Goal: Information Seeking & Learning: Learn about a topic

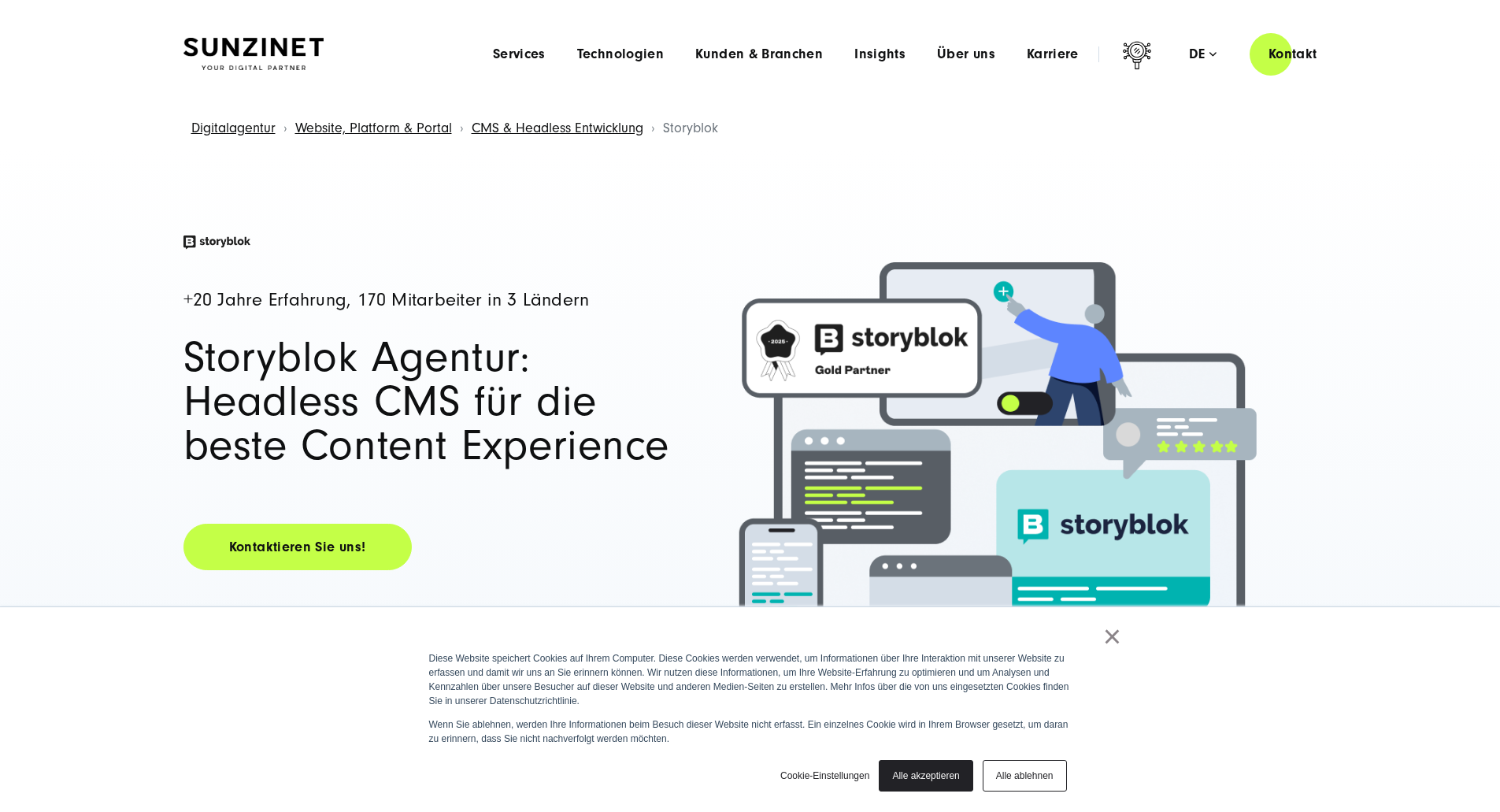
drag, startPoint x: 910, startPoint y: 784, endPoint x: 817, endPoint y: 763, distance: 95.3
click at [909, 784] on link "Alle akzeptieren" at bounding box center [925, 775] width 94 height 32
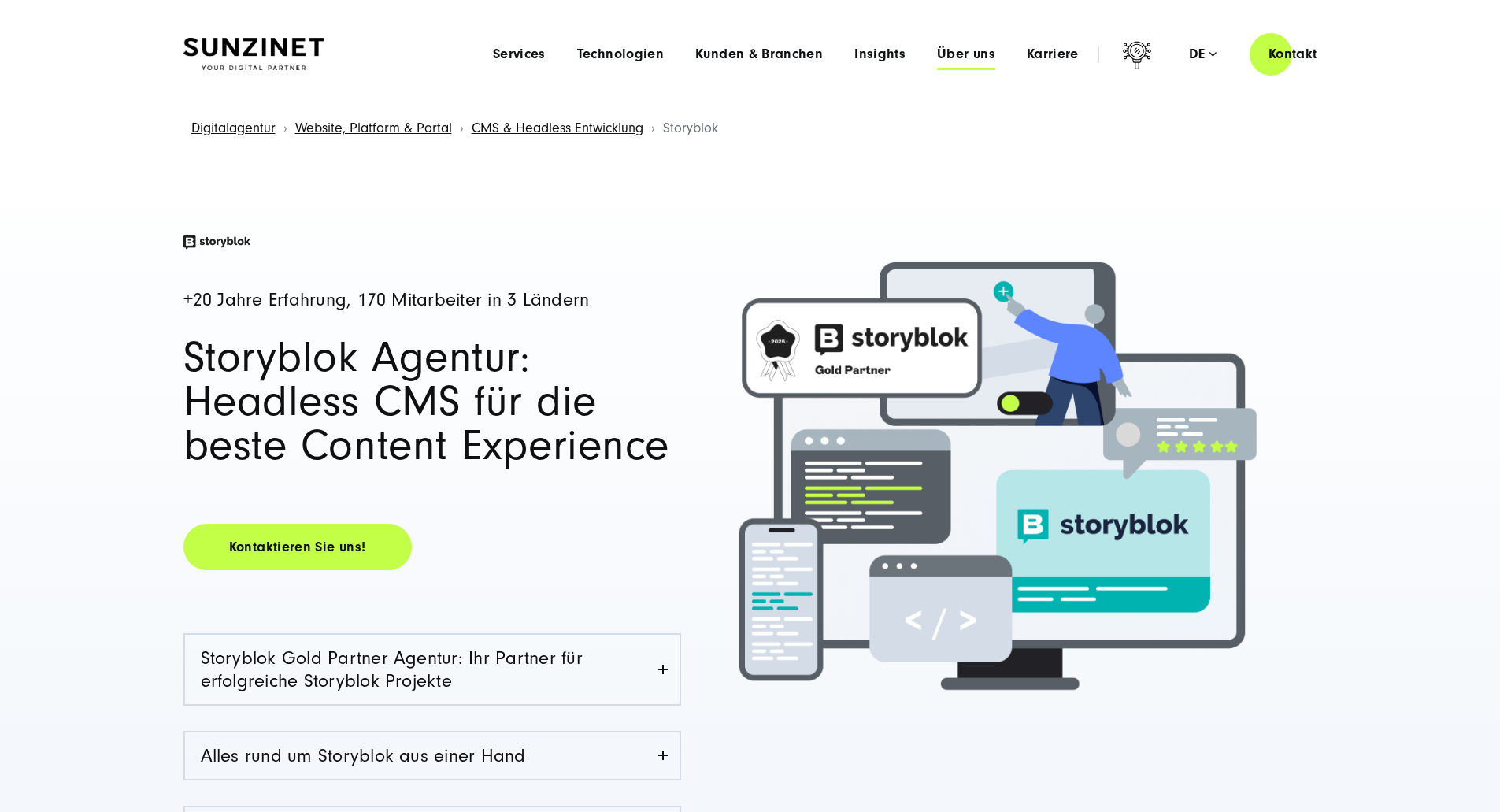
click at [937, 53] on span "Über uns" at bounding box center [966, 54] width 58 height 16
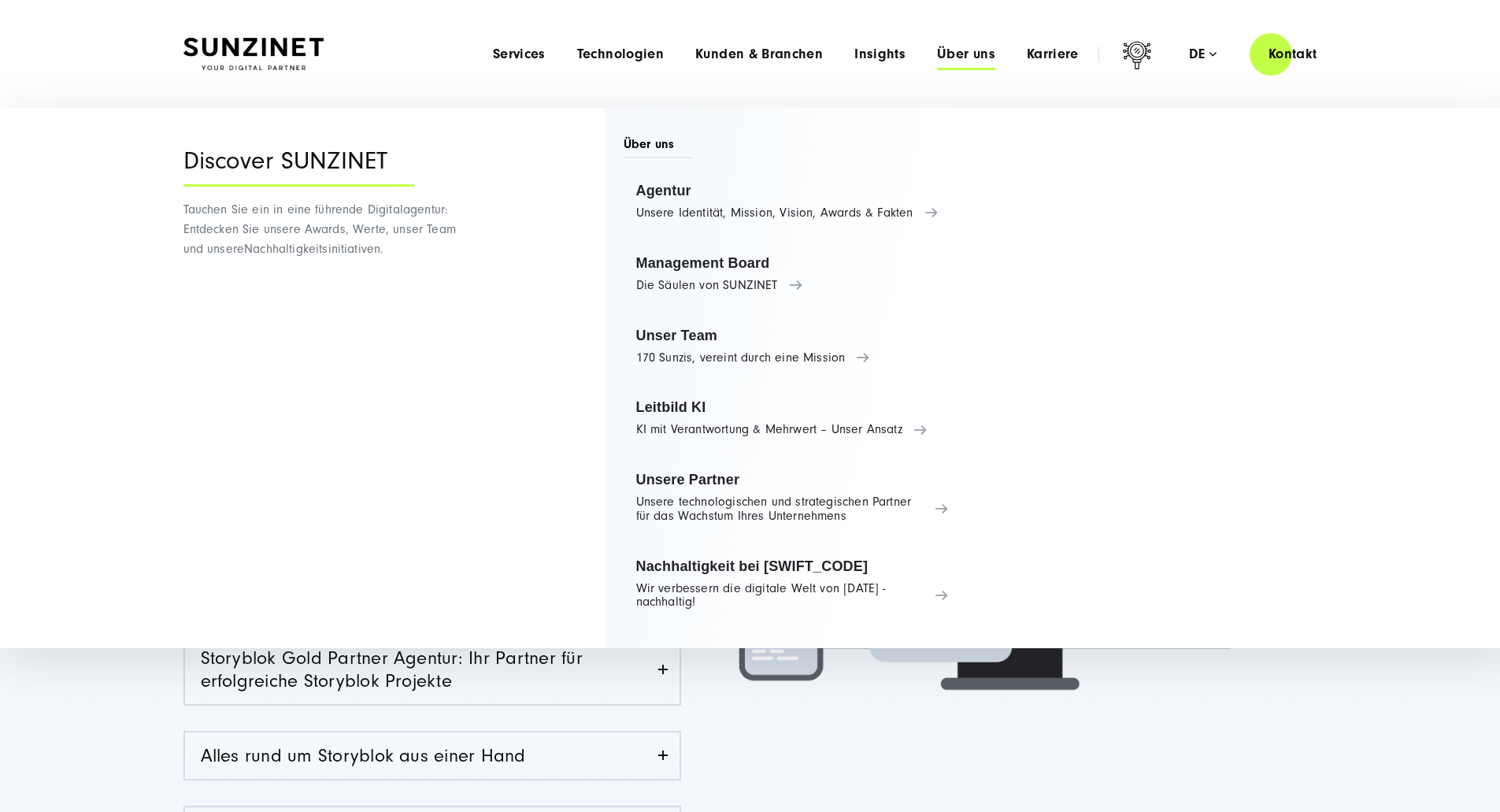
click at [957, 55] on span "Über uns" at bounding box center [966, 54] width 58 height 16
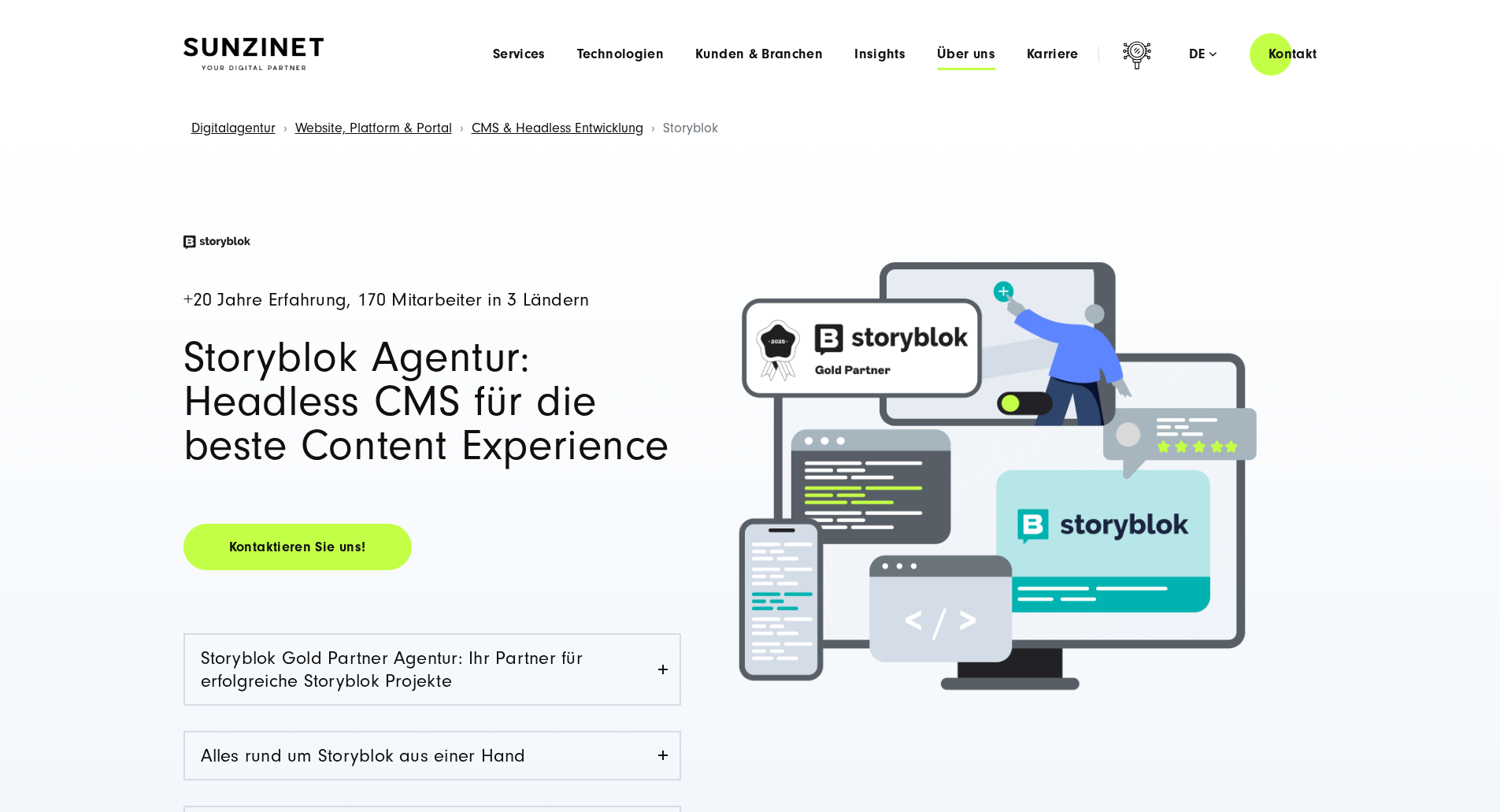
click at [957, 55] on span "Über uns" at bounding box center [966, 54] width 58 height 16
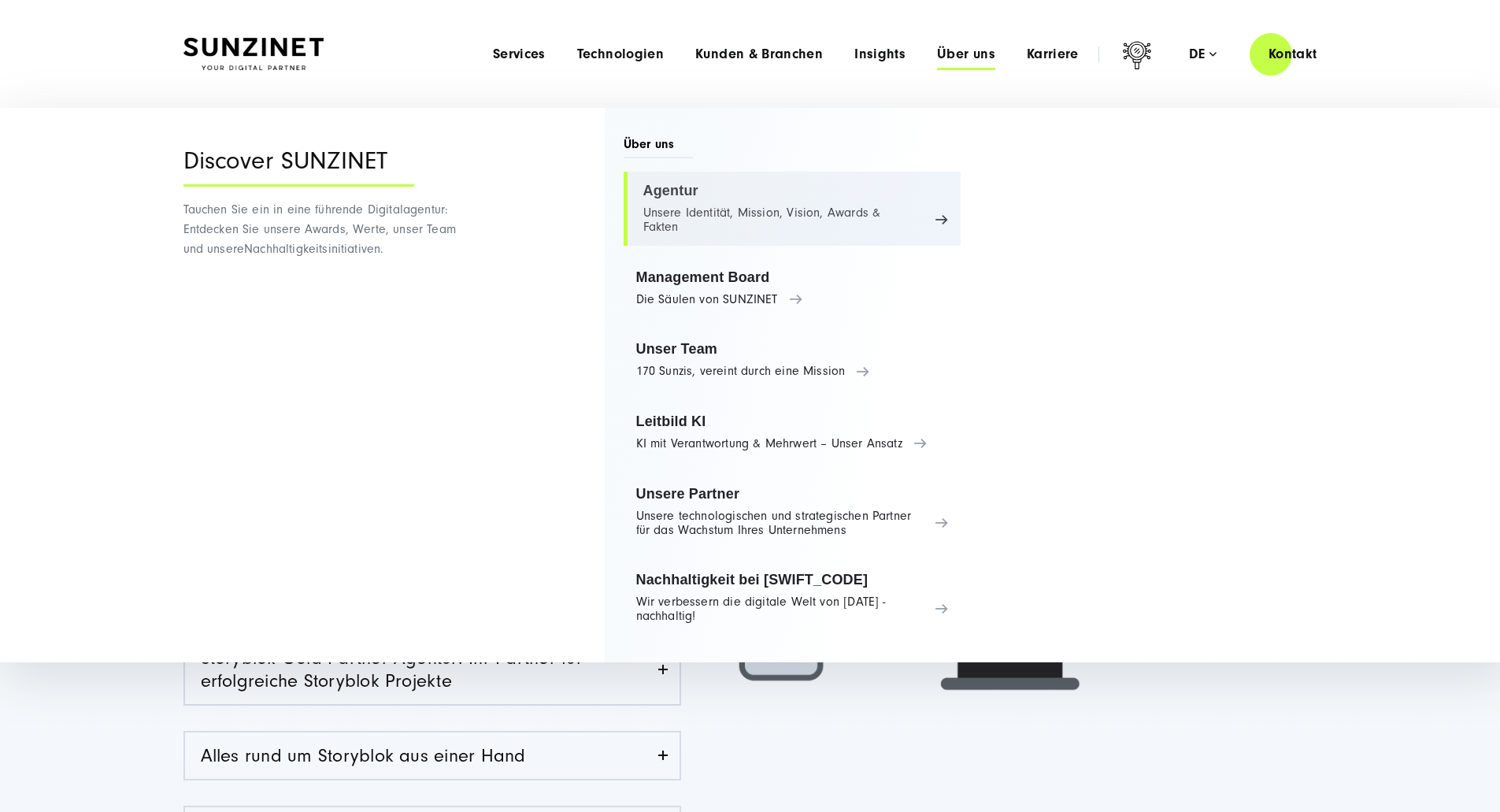
click at [671, 186] on link "Agentur Unsere Identität, Mission, Vision, Awards & Fakten" at bounding box center [793, 208] width 338 height 74
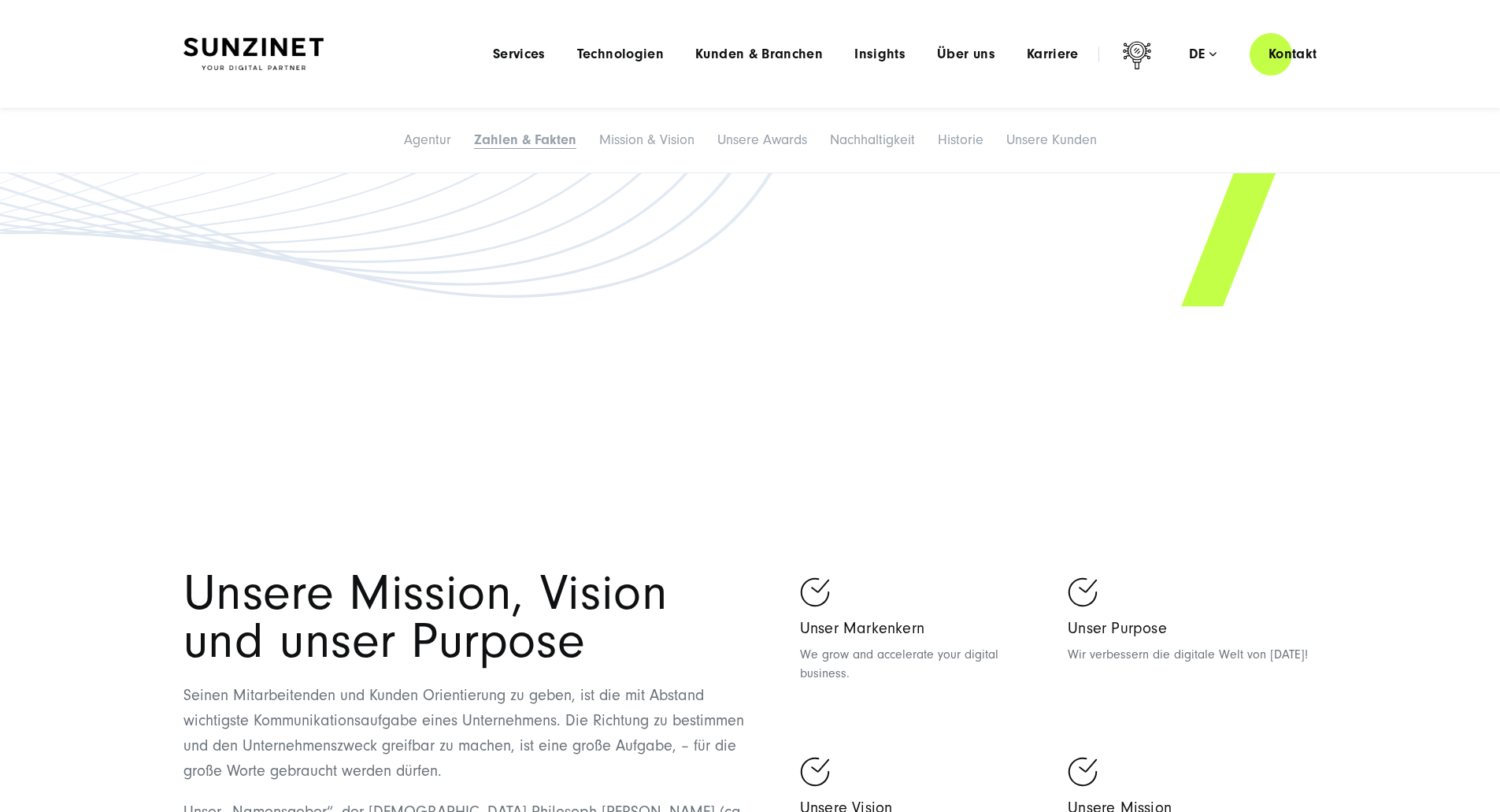
scroll to position [3270, 0]
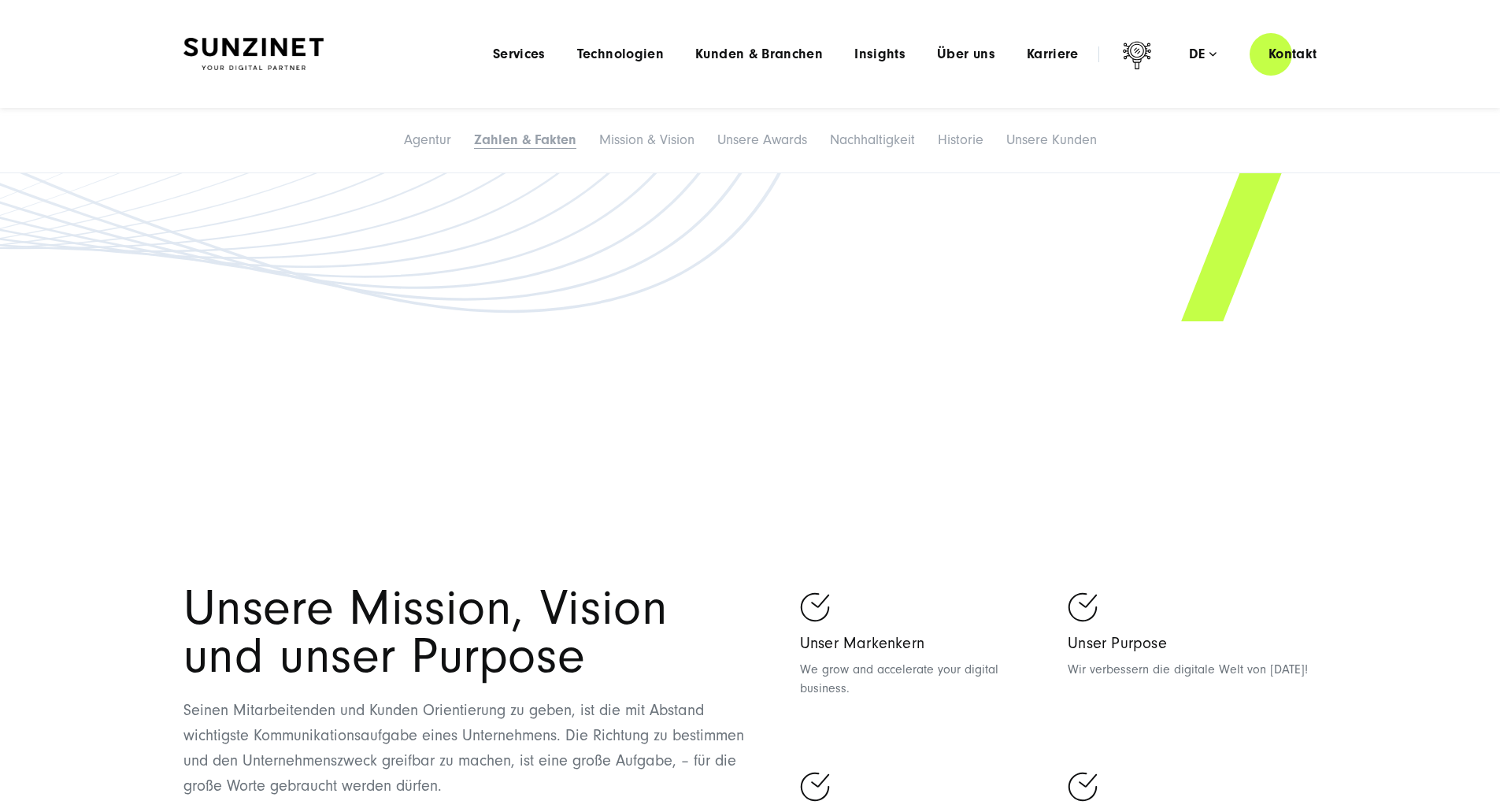
drag, startPoint x: 1214, startPoint y: 369, endPoint x: 1329, endPoint y: 312, distance: 128.4
click at [1213, 139] on span "Standorte in Europa" at bounding box center [978, 90] width 680 height 96
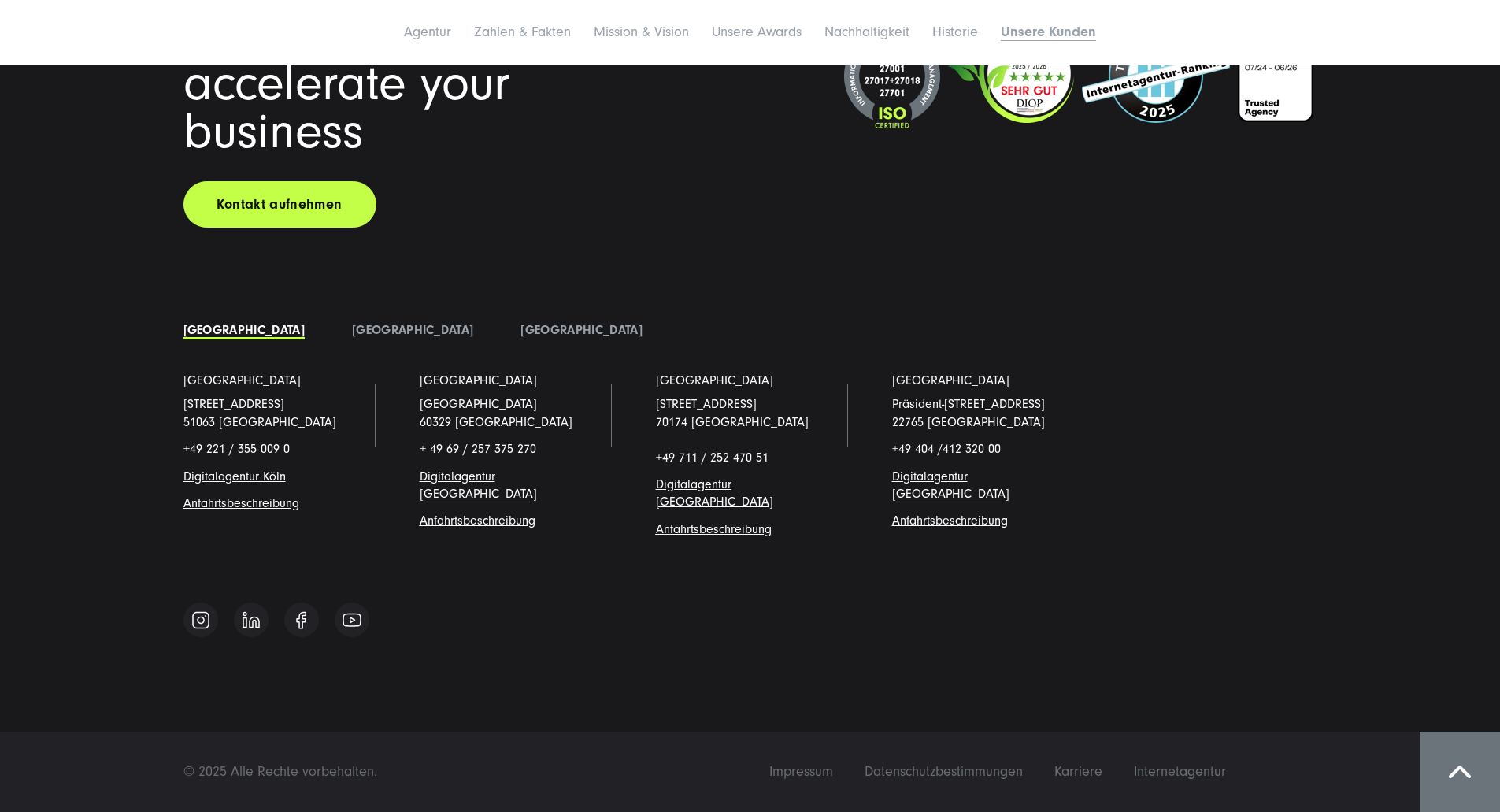
scroll to position [13589, 0]
click at [224, 337] on link "[GEOGRAPHIC_DATA]" at bounding box center [243, 329] width 121 height 15
click at [352, 337] on link "[GEOGRAPHIC_DATA]" at bounding box center [412, 329] width 121 height 15
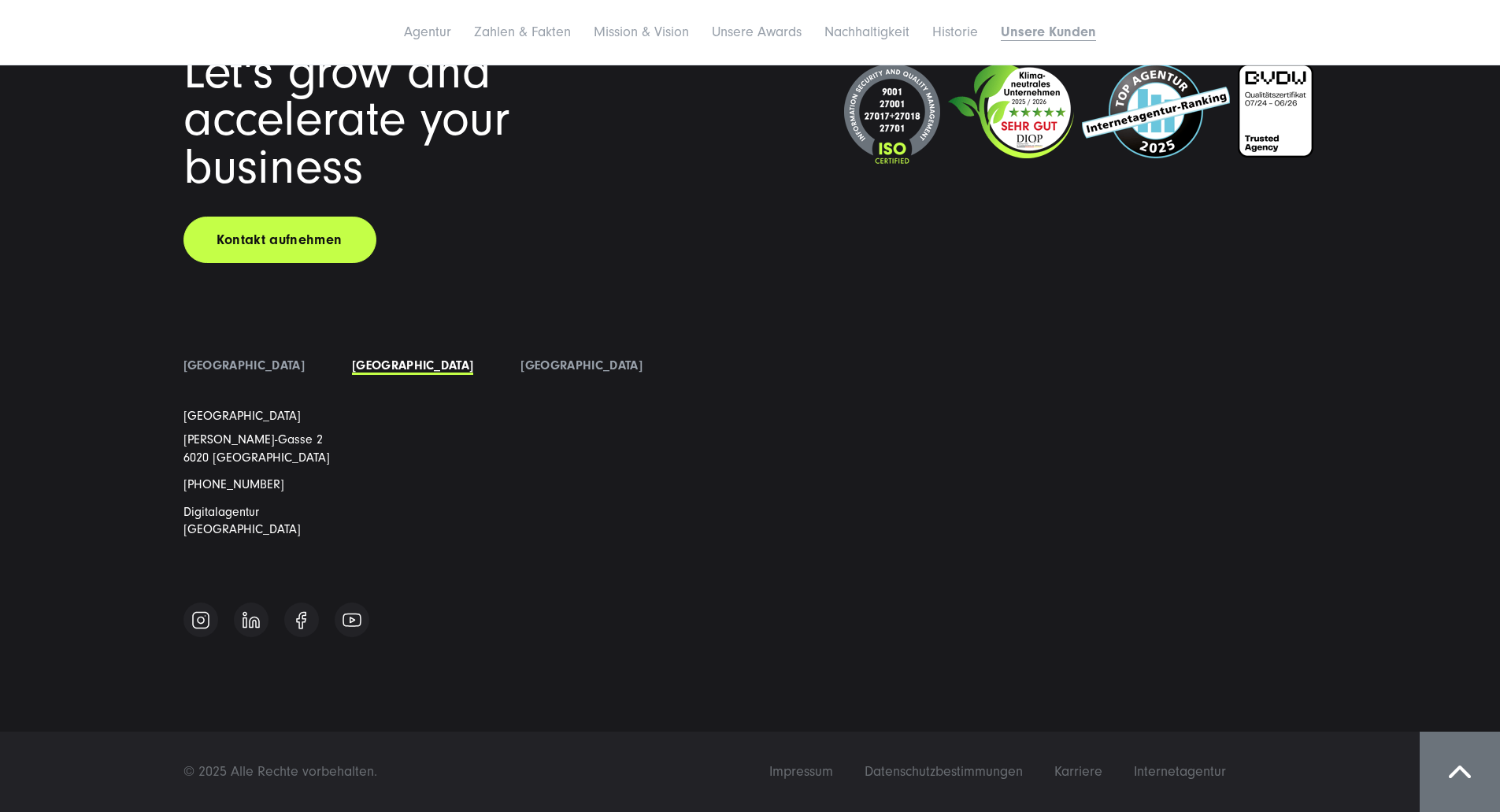
click at [257, 377] on li "[GEOGRAPHIC_DATA]" at bounding box center [244, 365] width 169 height 23
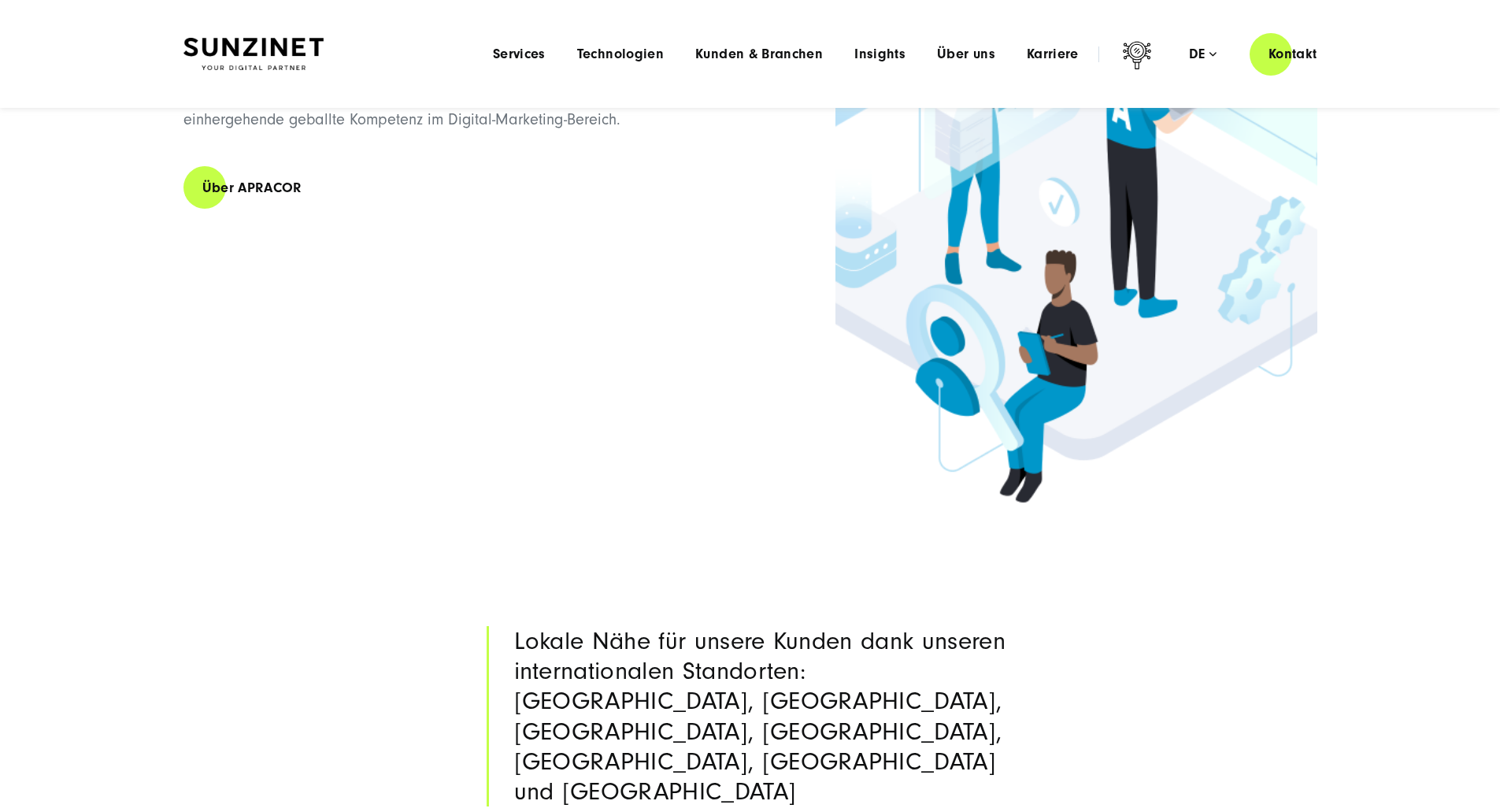
scroll to position [0, 0]
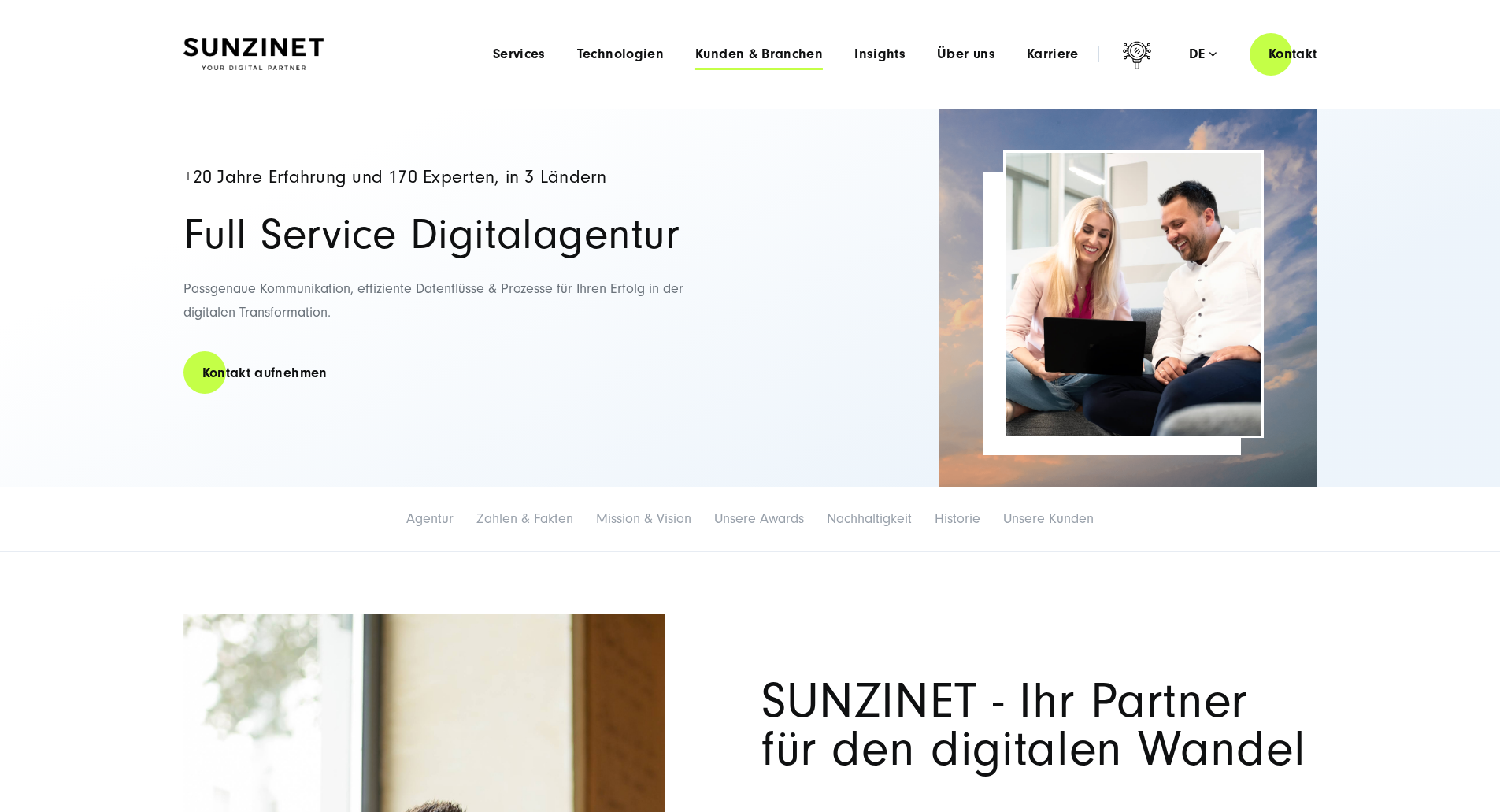
click at [720, 53] on span "Kunden & Branchen" at bounding box center [760, 54] width 128 height 16
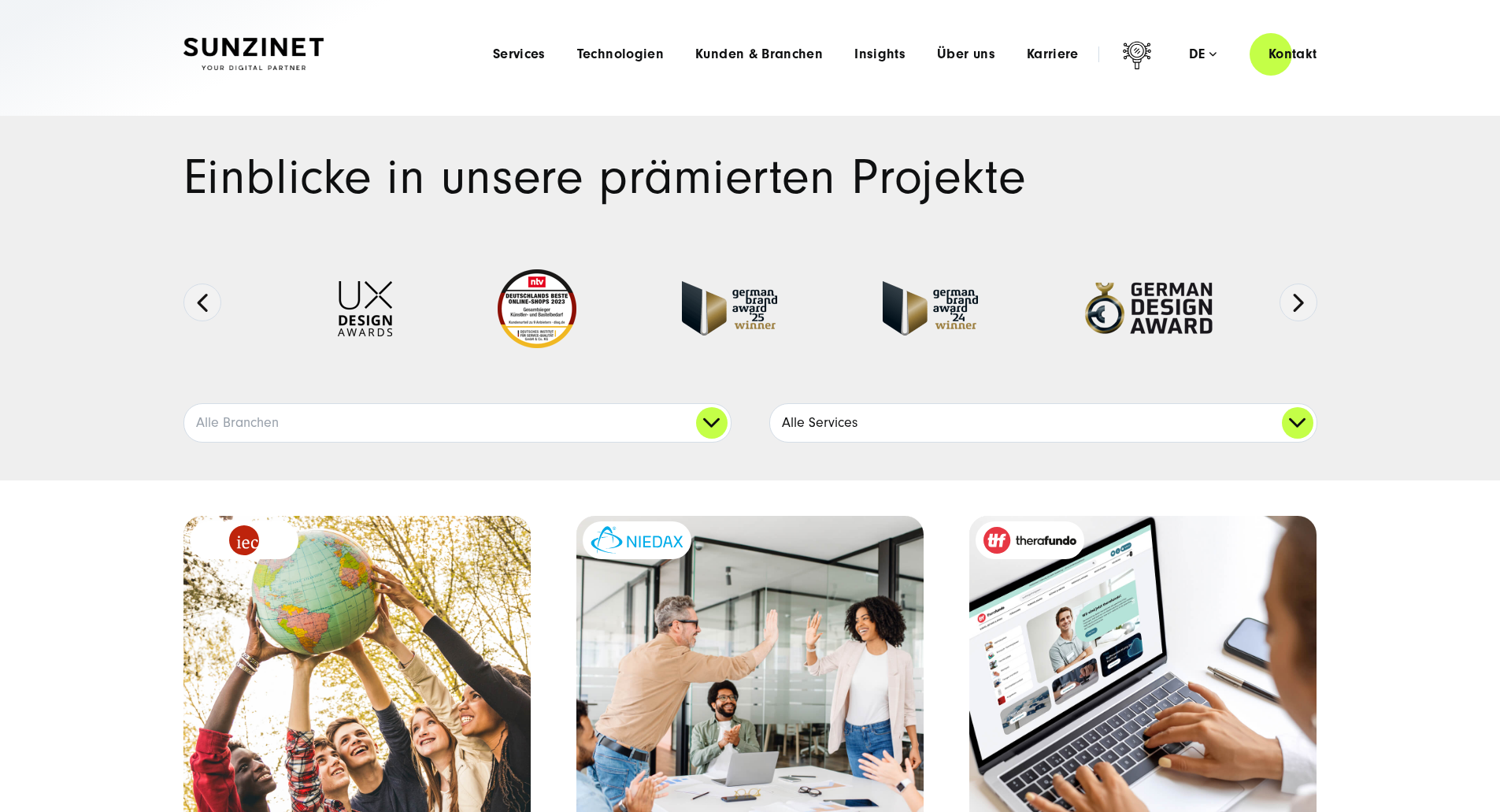
click at [1294, 442] on link "Alle Services" at bounding box center [1044, 422] width 547 height 38
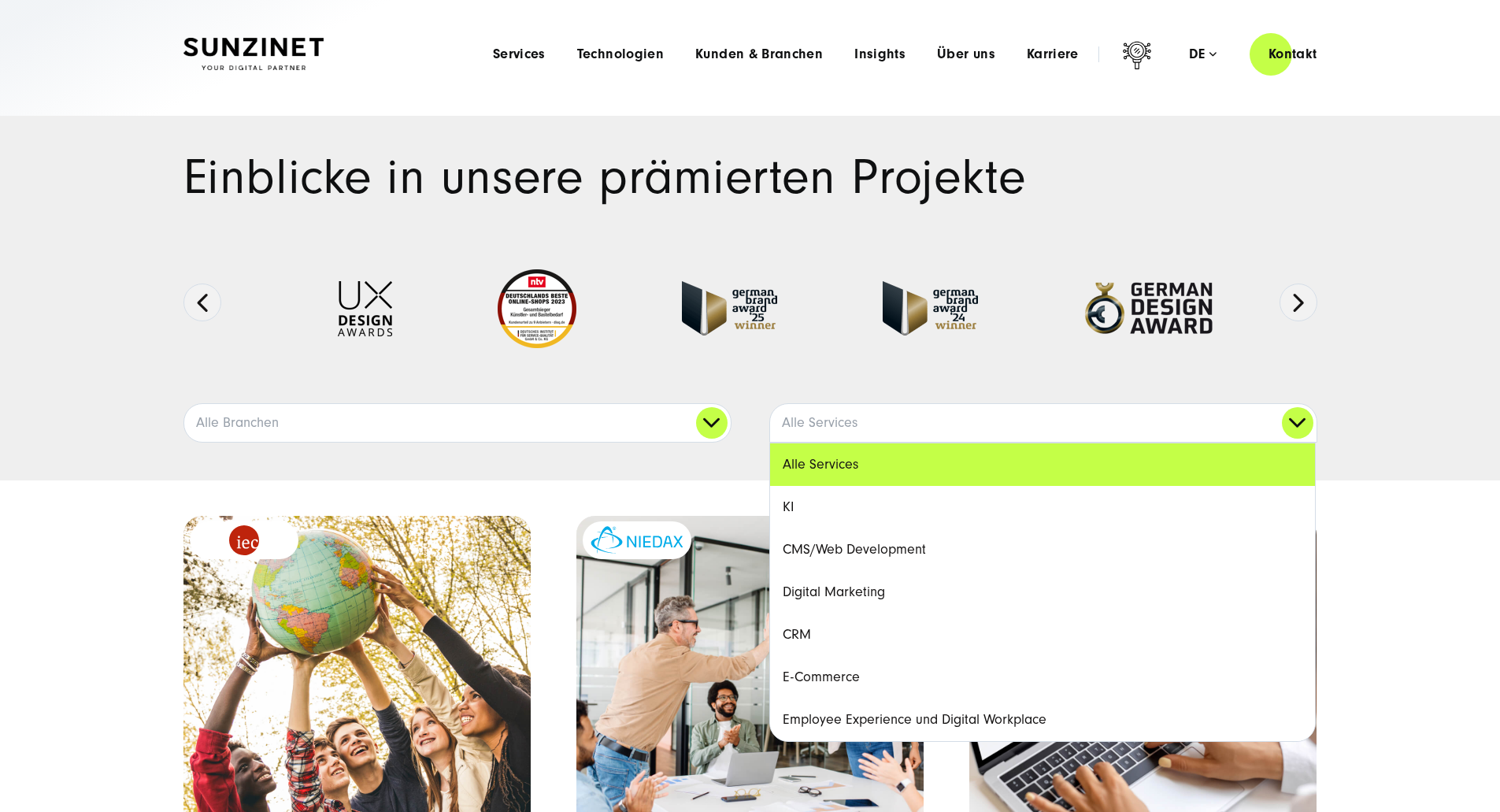
click at [899, 571] on link "CMS/Web Development" at bounding box center [1043, 549] width 545 height 43
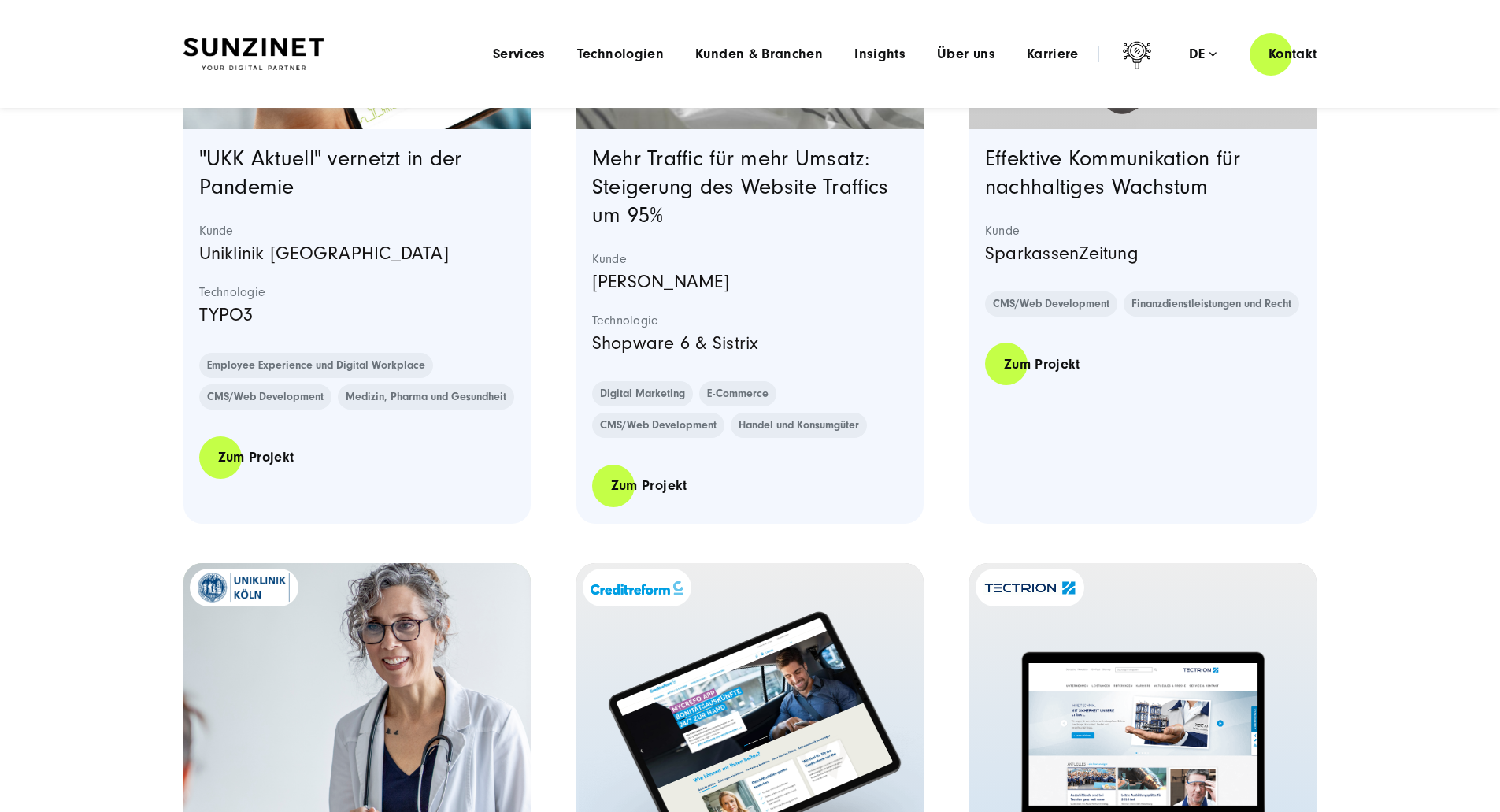
scroll to position [2152, 0]
